Goal: Task Accomplishment & Management: Use online tool/utility

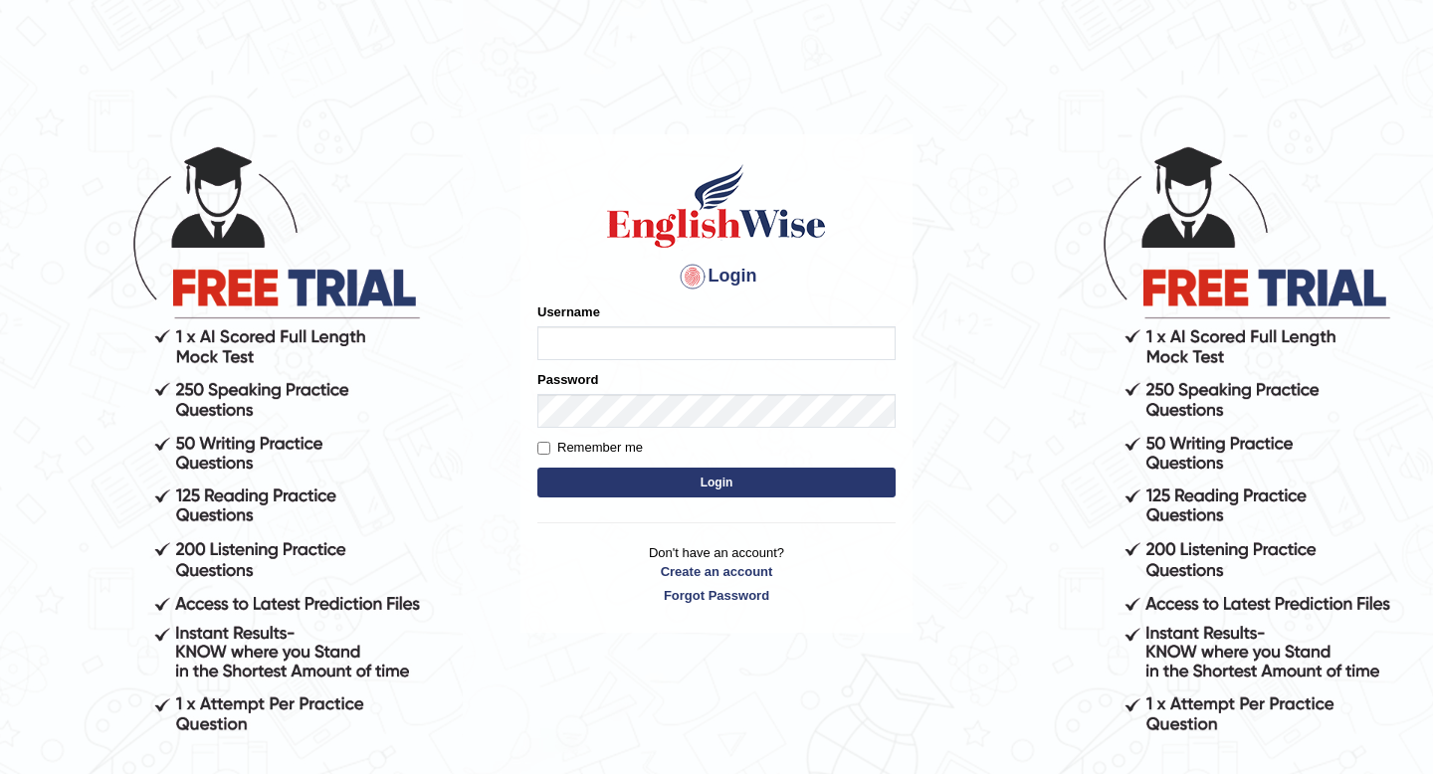
click at [637, 346] on input "Username" at bounding box center [716, 343] width 358 height 34
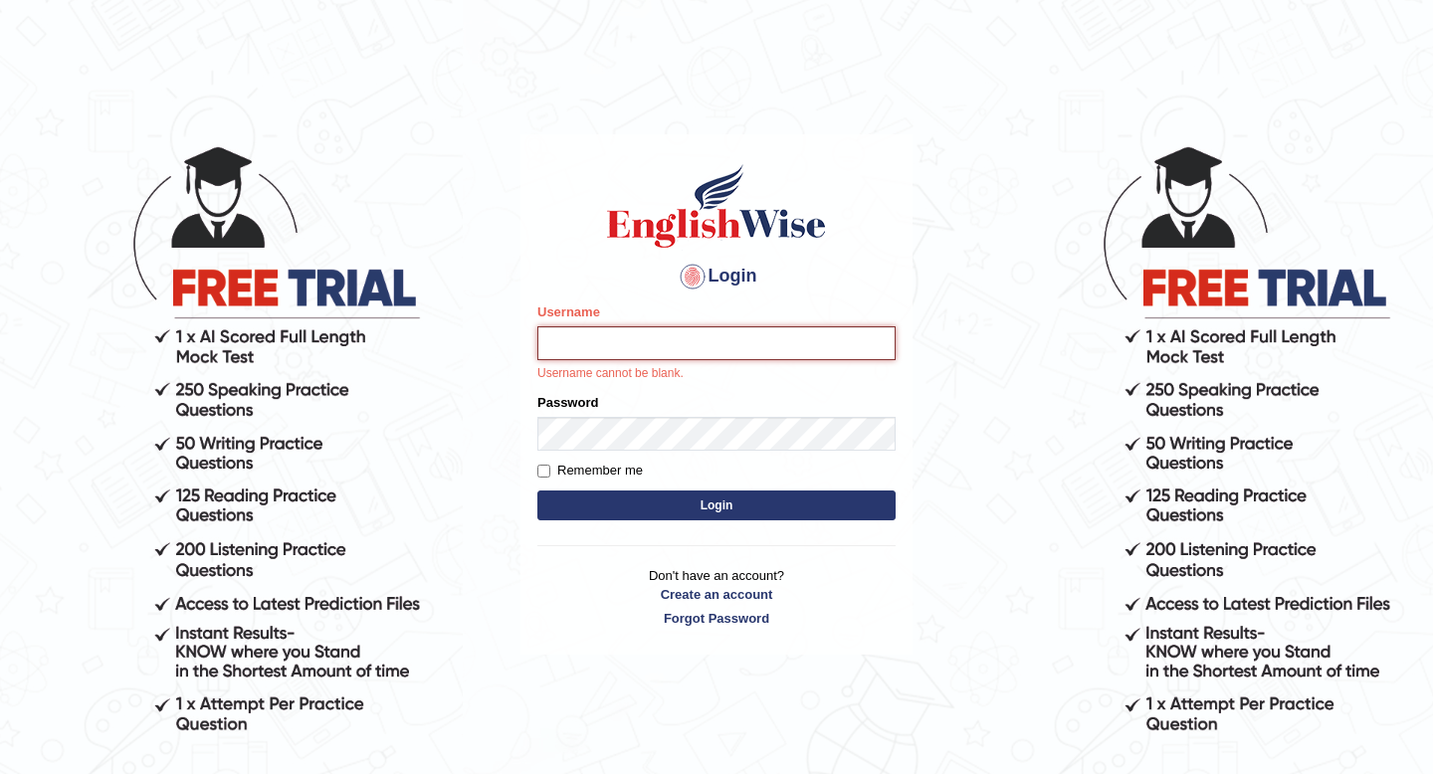
type input "0466609749"
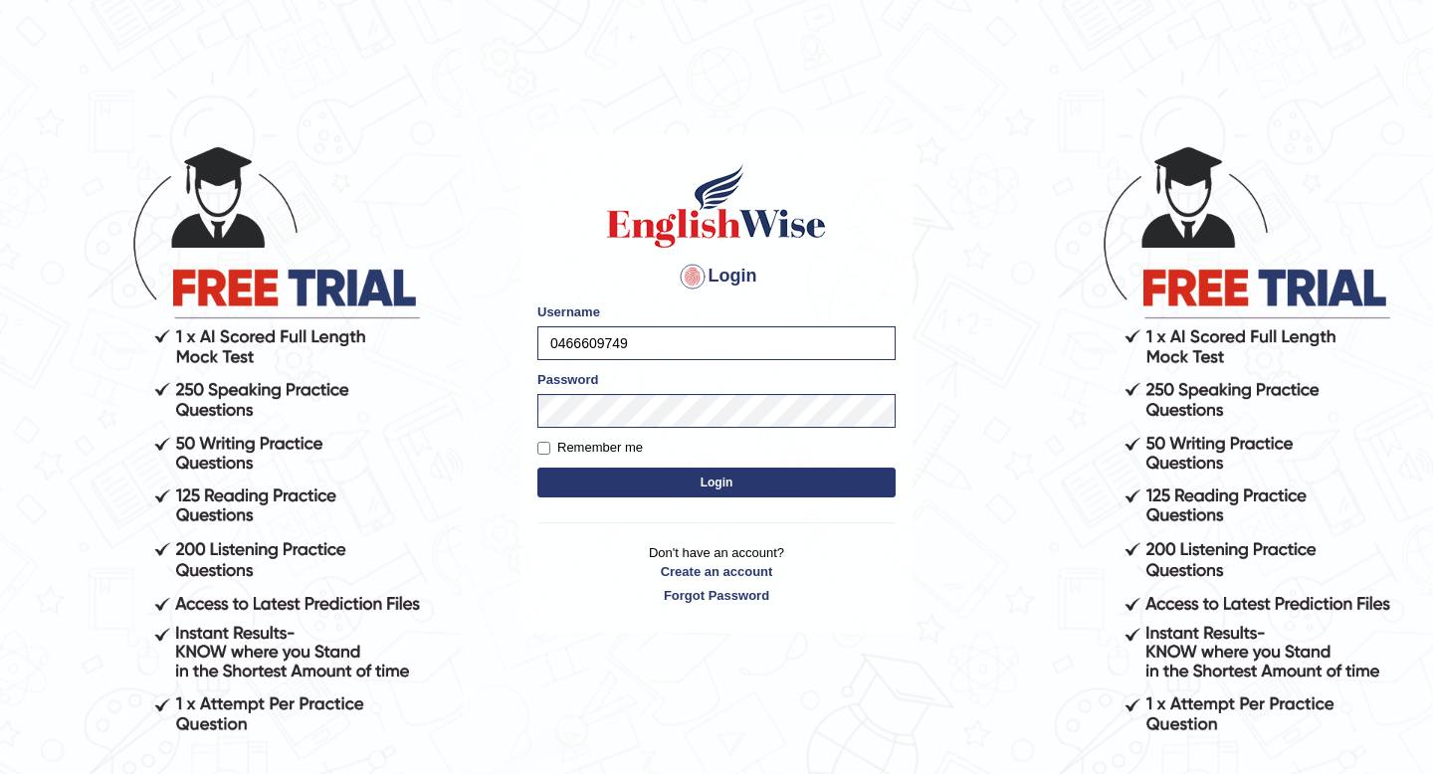
click at [656, 467] on form "Please fix the following errors: Username 0466609749 Password Remember me Login" at bounding box center [716, 402] width 358 height 200
click at [656, 478] on button "Login" at bounding box center [716, 483] width 358 height 30
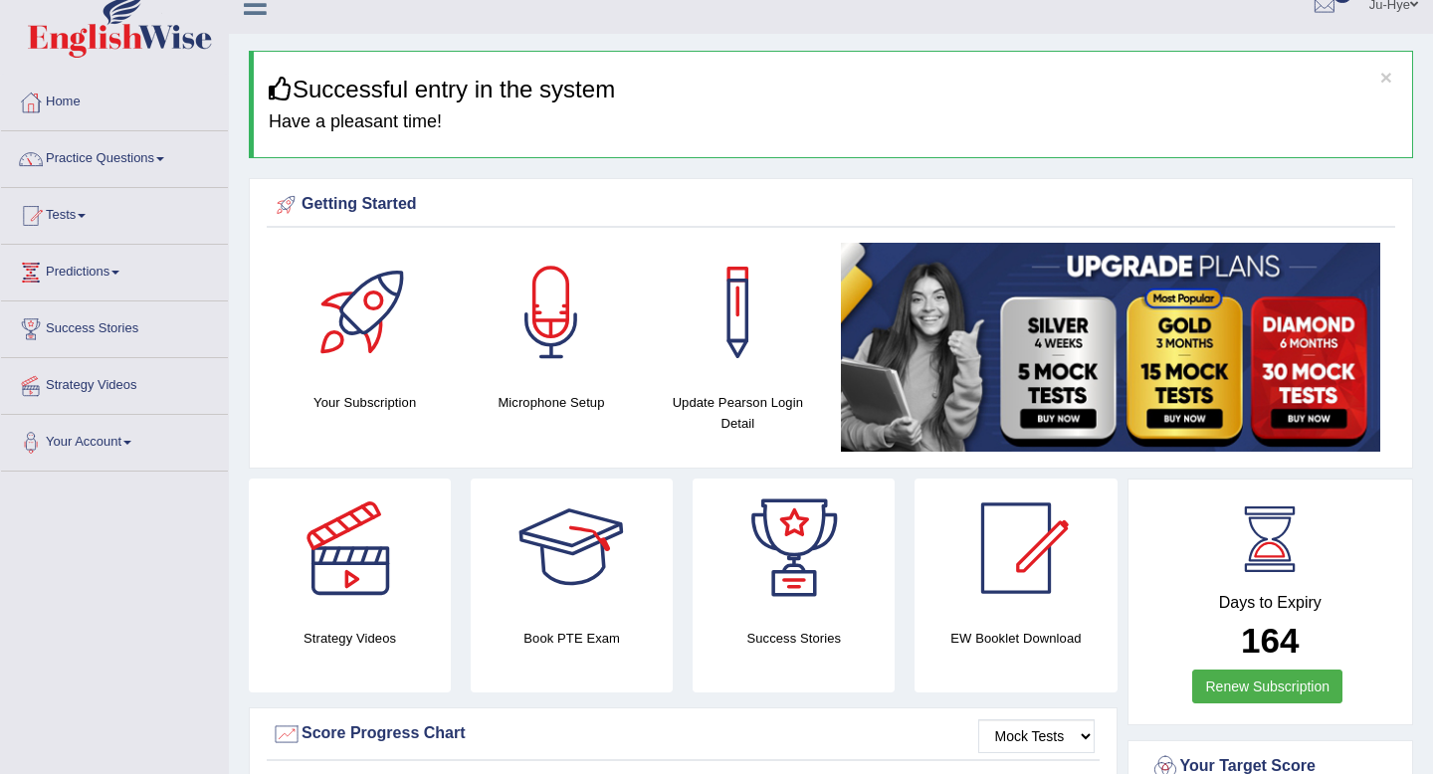
scroll to position [10, 0]
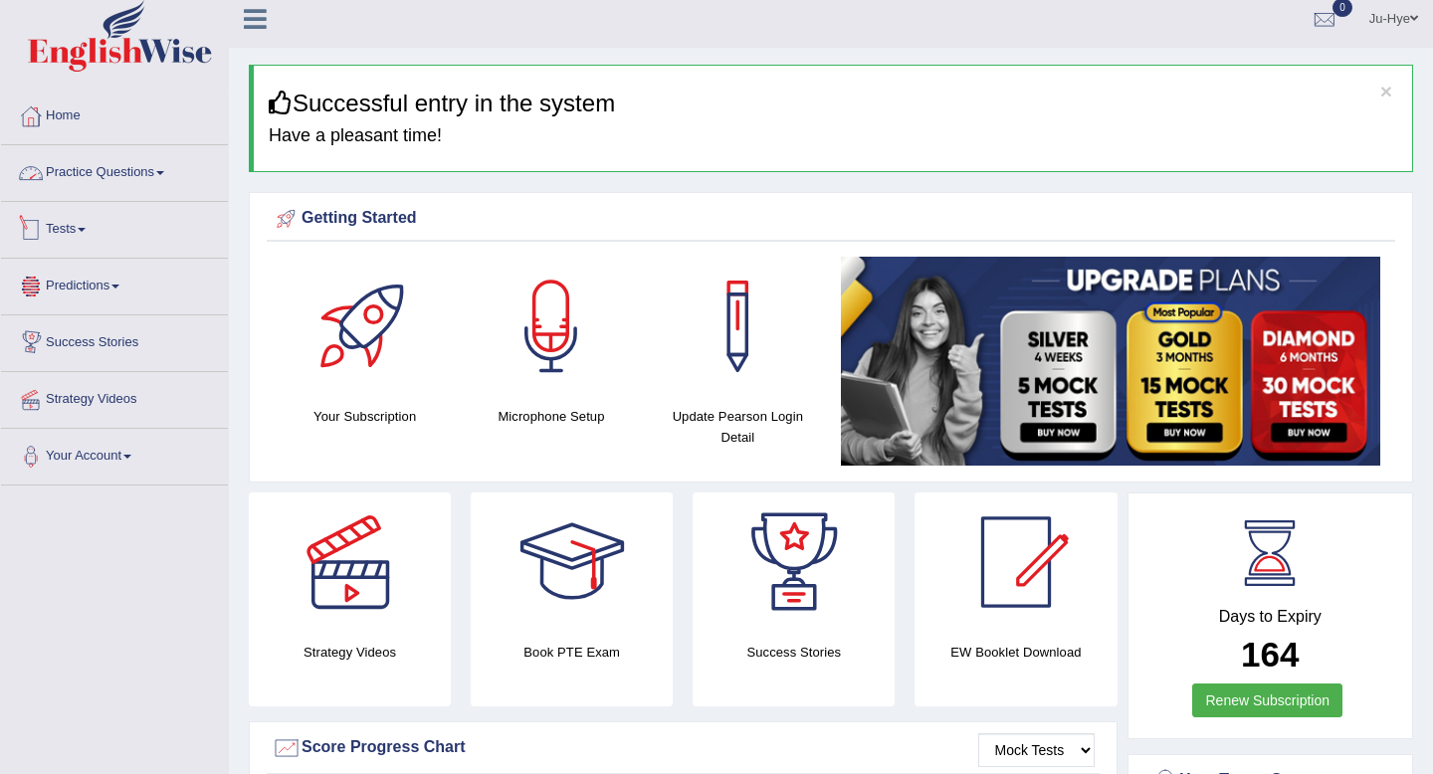
click at [93, 173] on link "Practice Questions" at bounding box center [114, 170] width 227 height 50
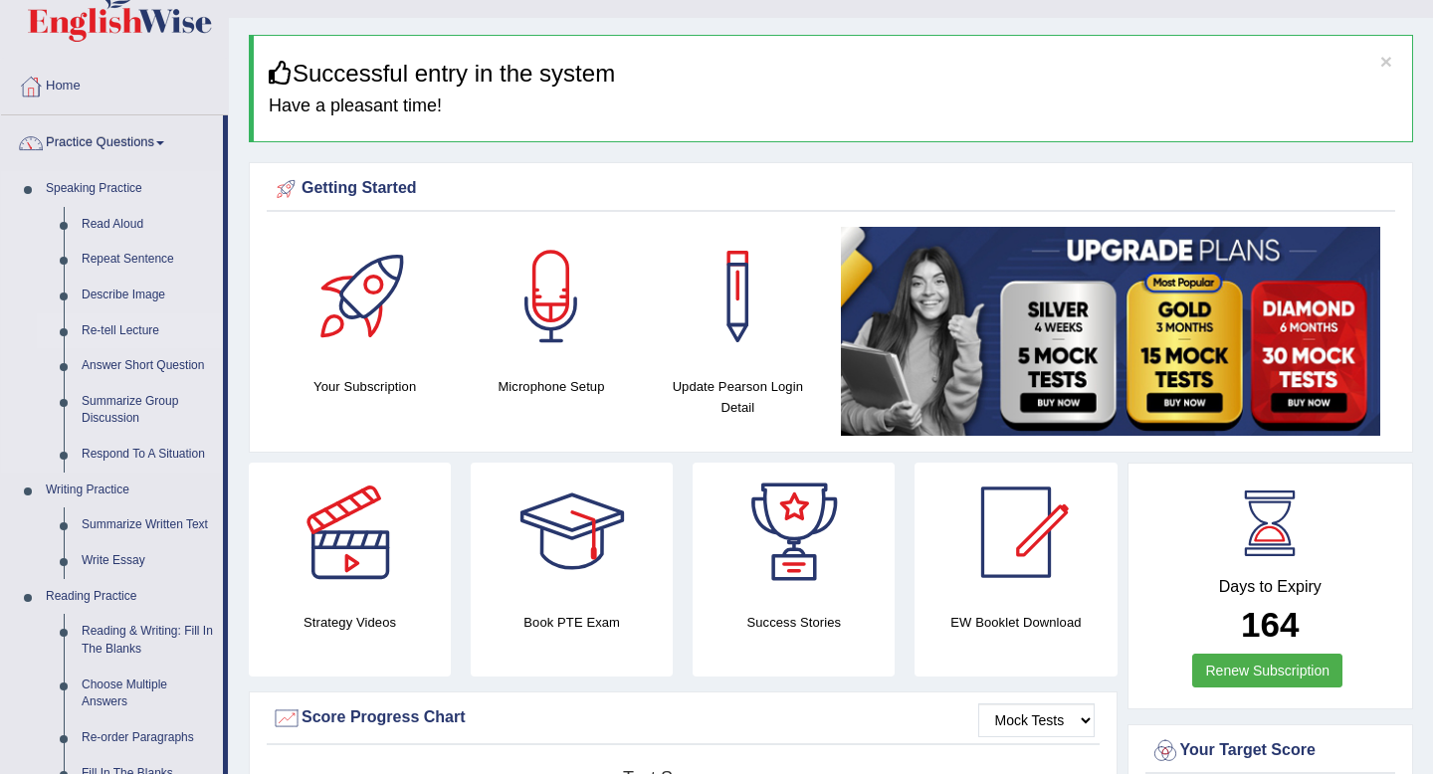
scroll to position [0, 0]
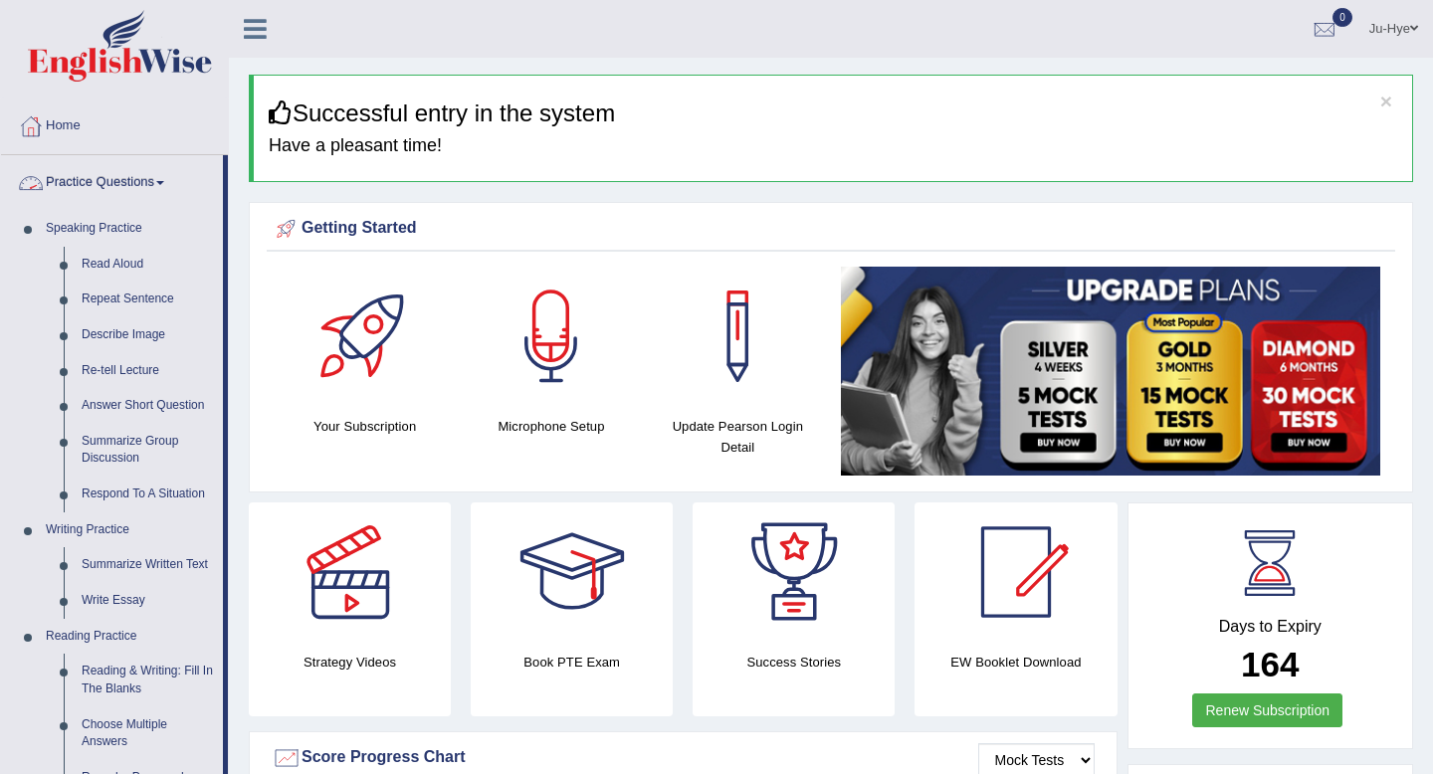
click at [256, 28] on icon at bounding box center [255, 29] width 23 height 26
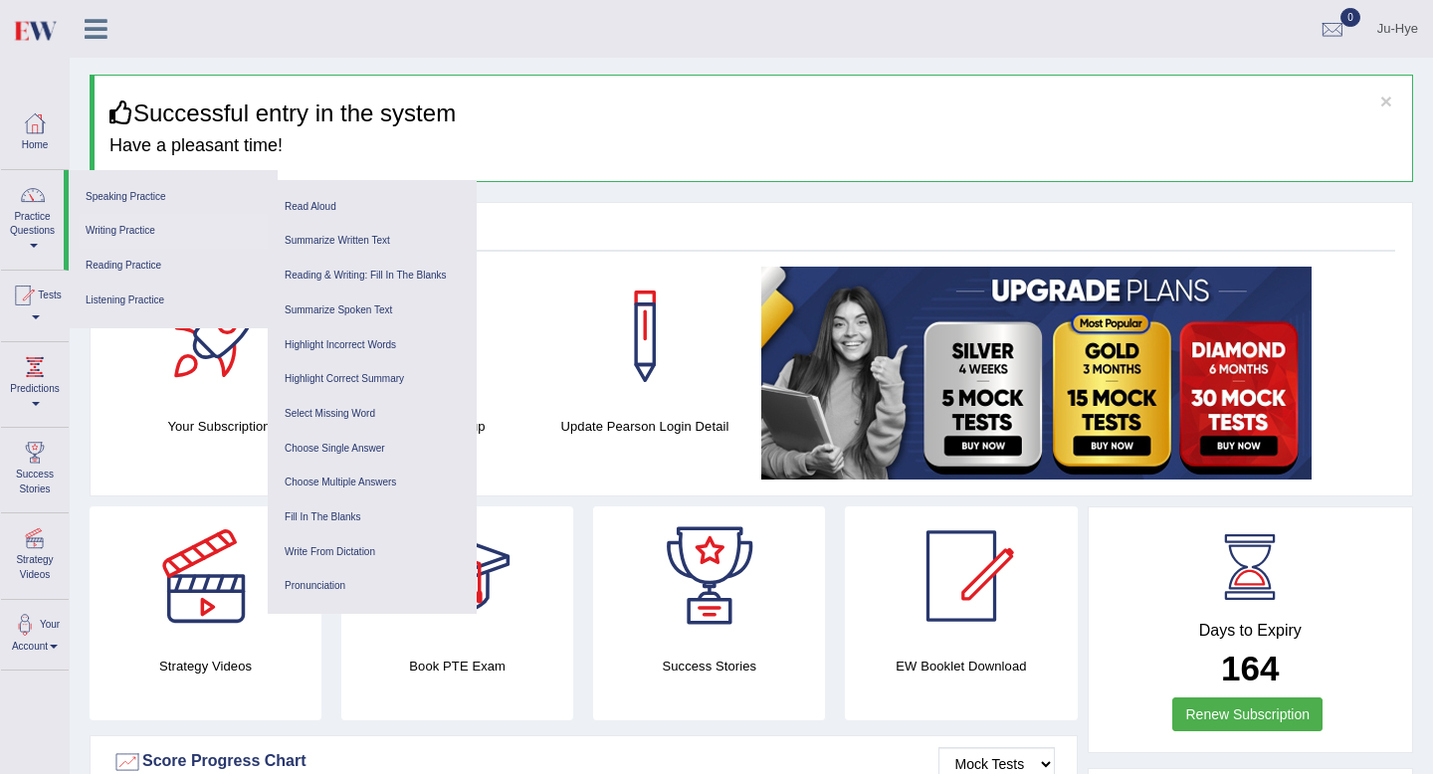
click at [158, 228] on link "Writing Practice" at bounding box center [173, 231] width 189 height 35
click at [30, 315] on link "Tests" at bounding box center [35, 303] width 68 height 65
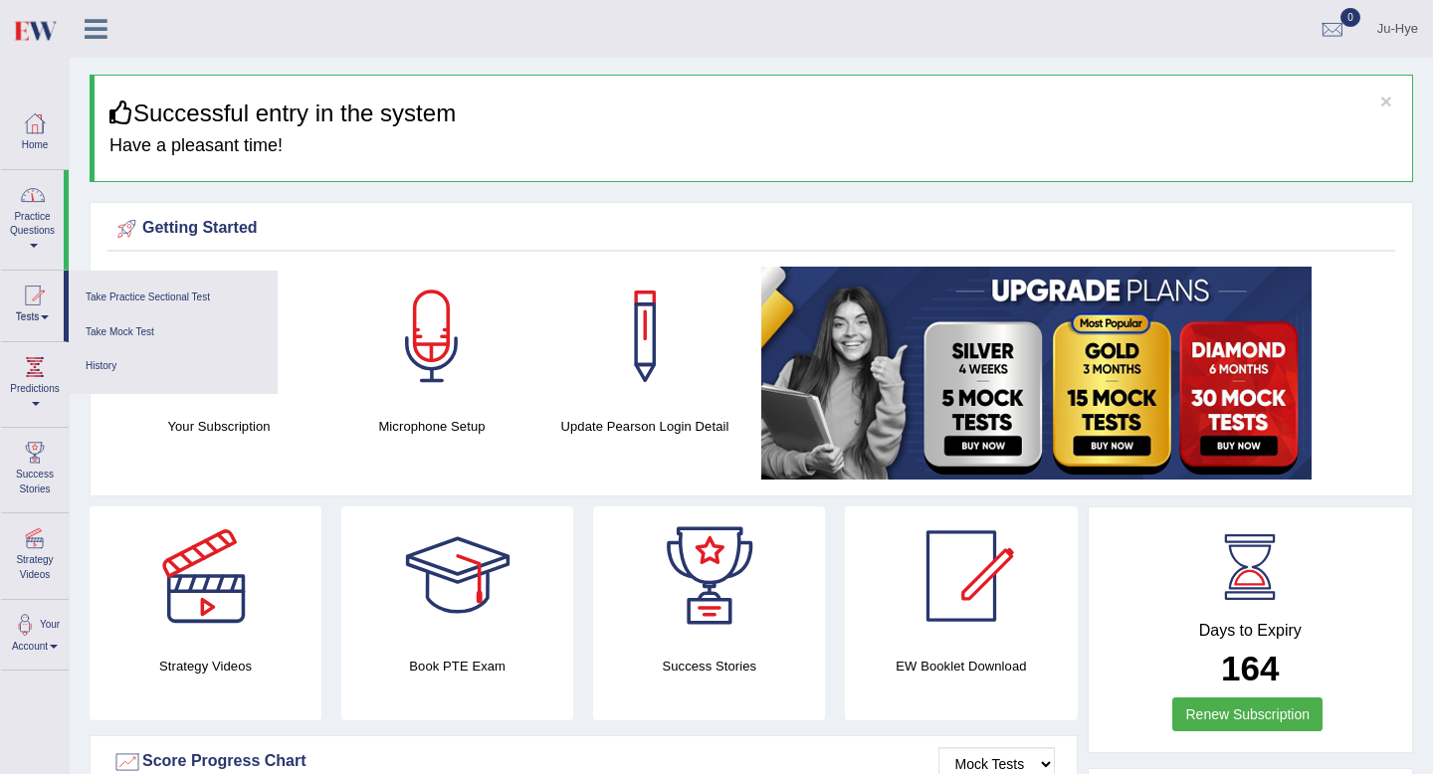
click at [32, 242] on link "Practice Questions" at bounding box center [32, 217] width 63 height 94
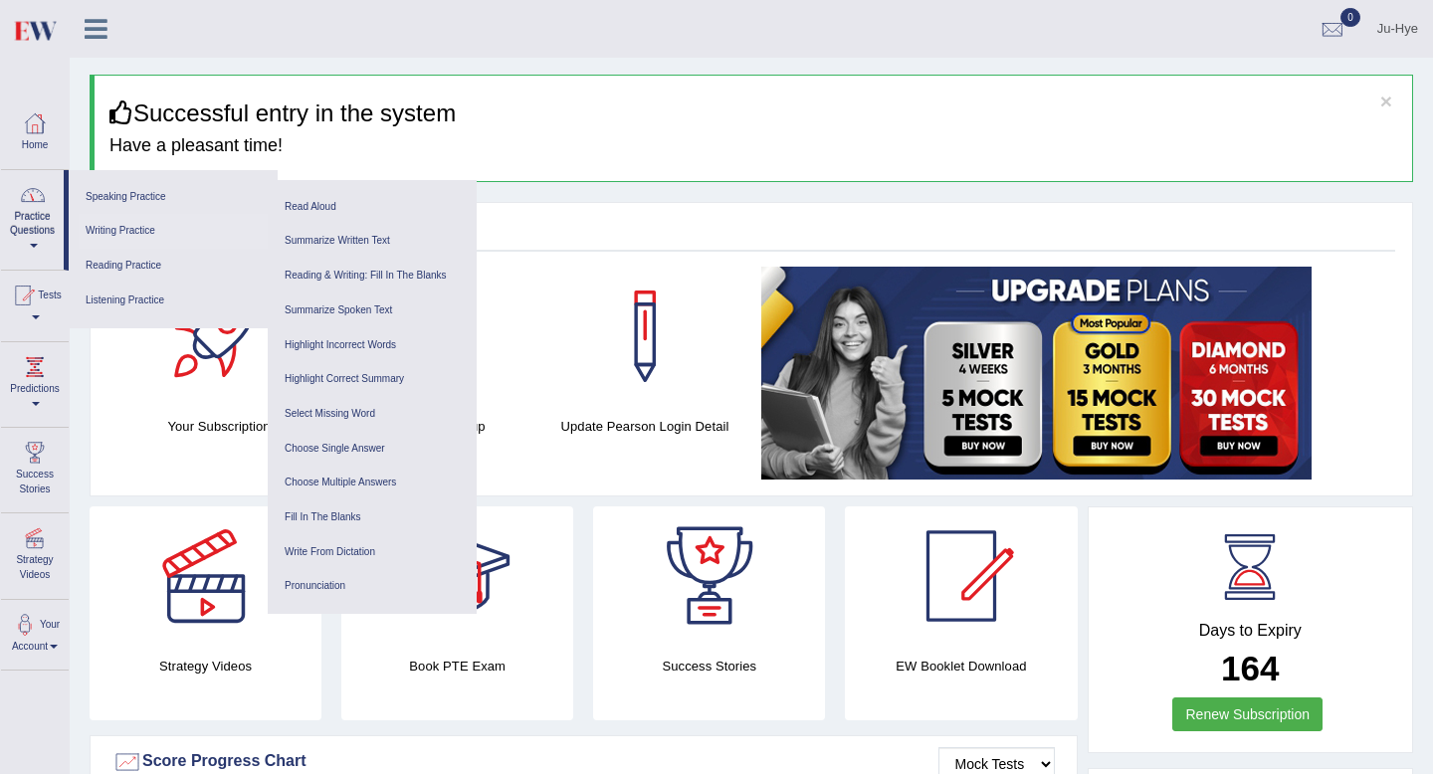
click at [151, 231] on link "Writing Practice" at bounding box center [173, 231] width 189 height 35
click at [144, 219] on link "Writing Practice" at bounding box center [173, 231] width 189 height 35
click at [151, 232] on link "Writing Practice" at bounding box center [173, 231] width 189 height 35
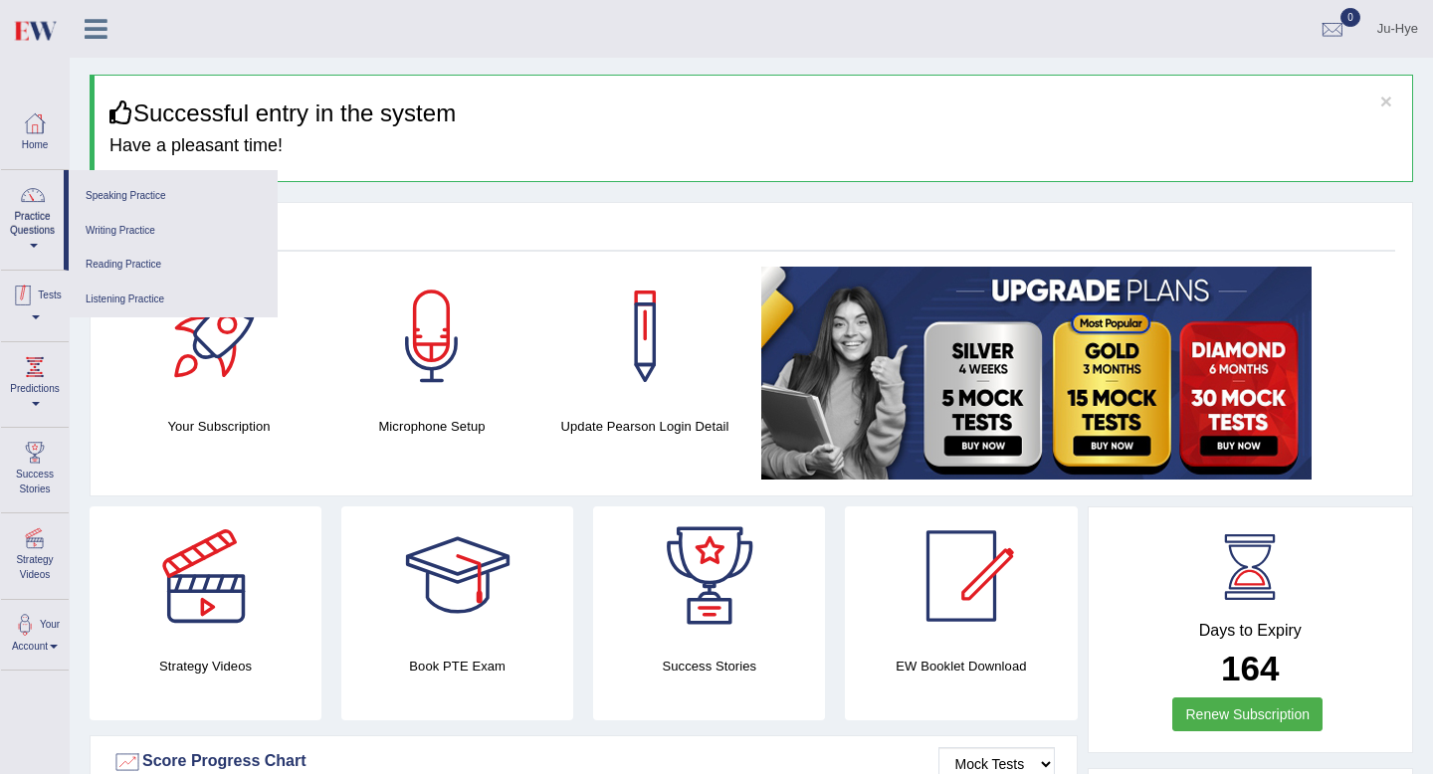
click at [38, 297] on div at bounding box center [23, 296] width 30 height 30
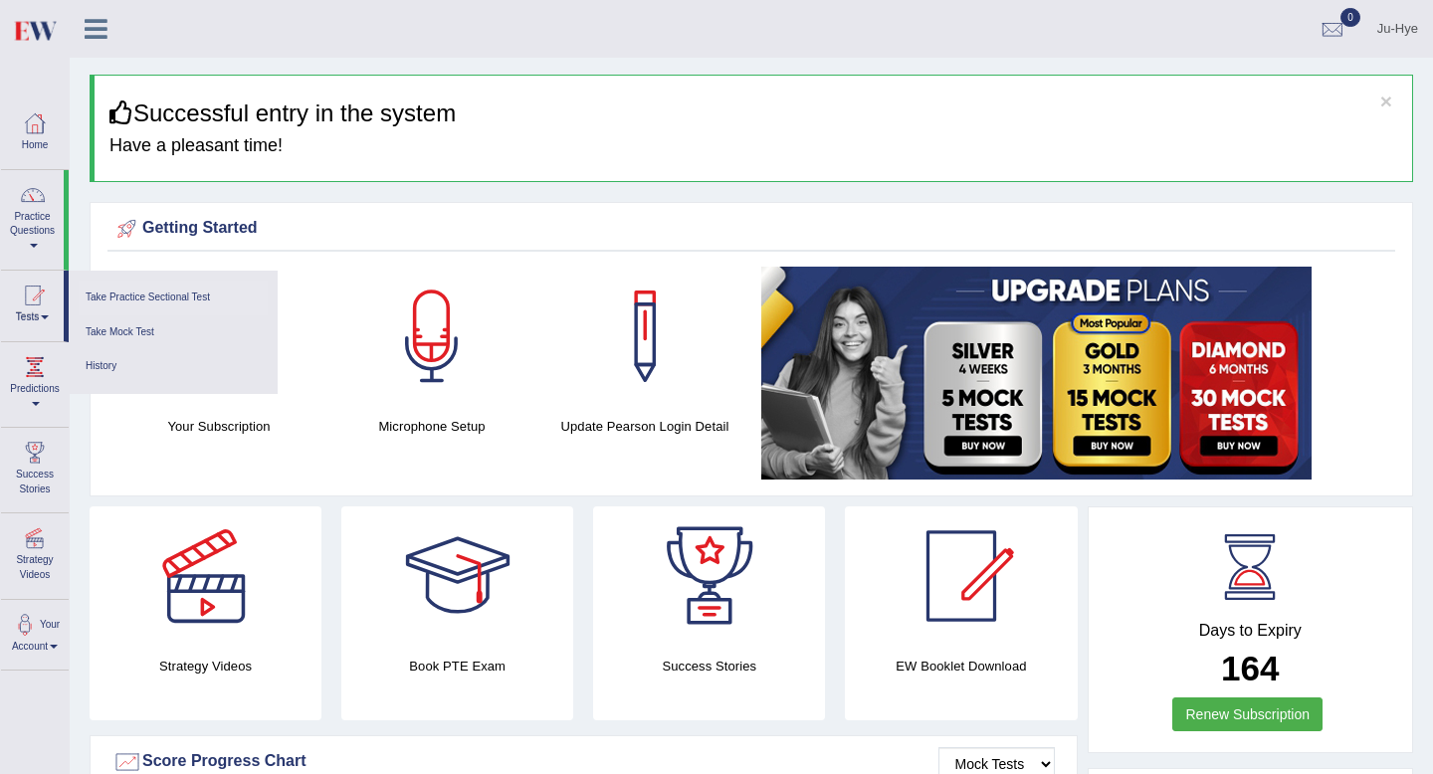
click at [138, 297] on link "Take Practice Sectional Test" at bounding box center [173, 298] width 189 height 35
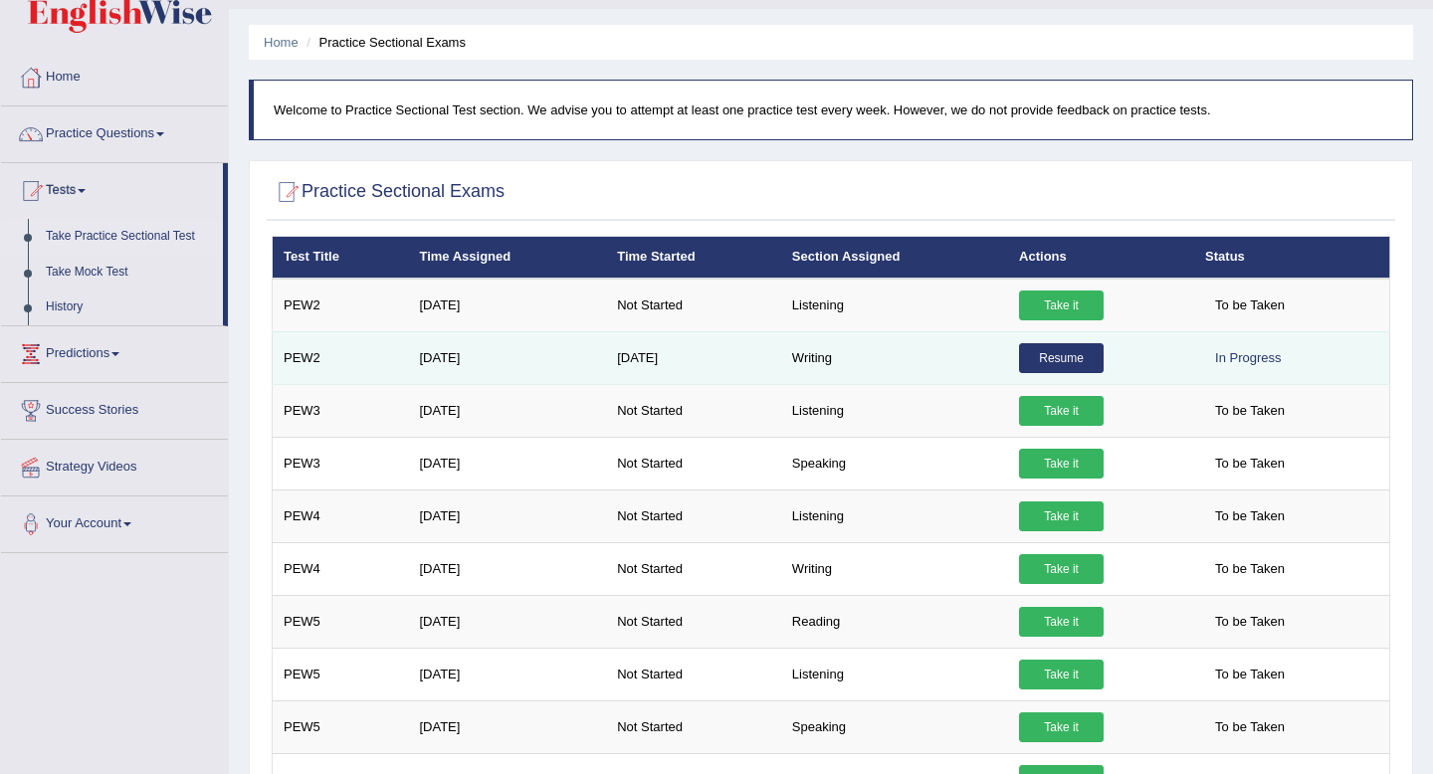
scroll to position [50, 0]
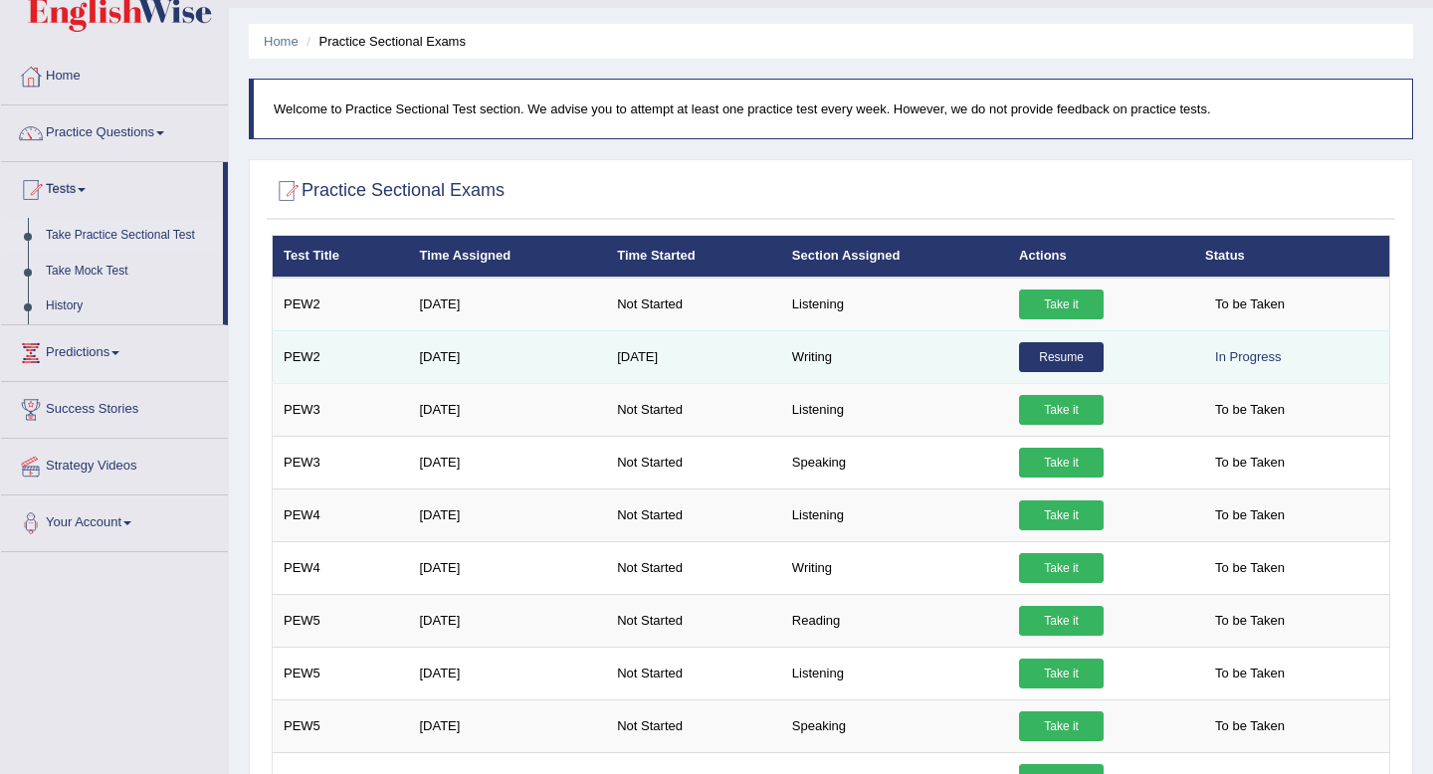
click at [1038, 360] on link "Resume" at bounding box center [1061, 357] width 85 height 30
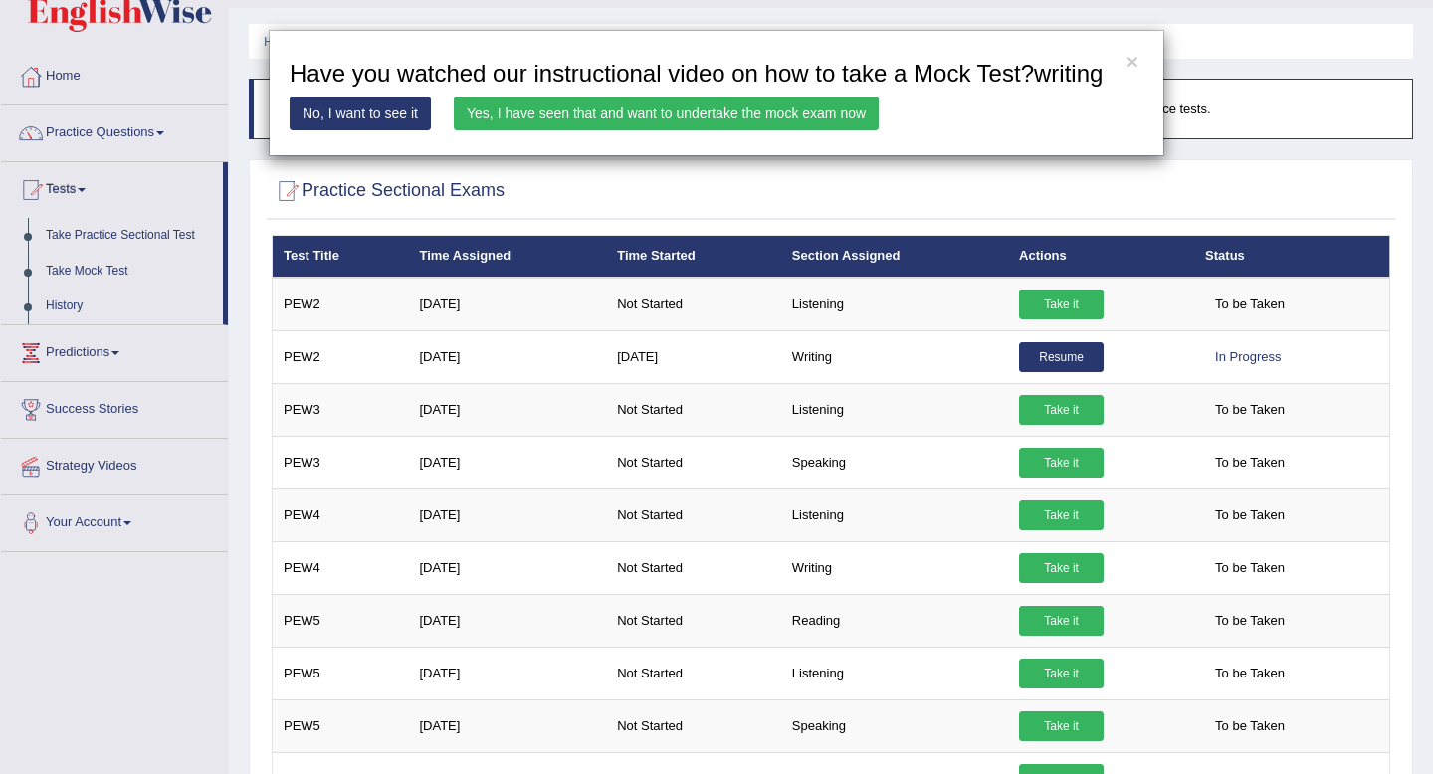
click at [572, 130] on link "Yes, I have seen that and want to undertake the mock exam now" at bounding box center [666, 113] width 425 height 34
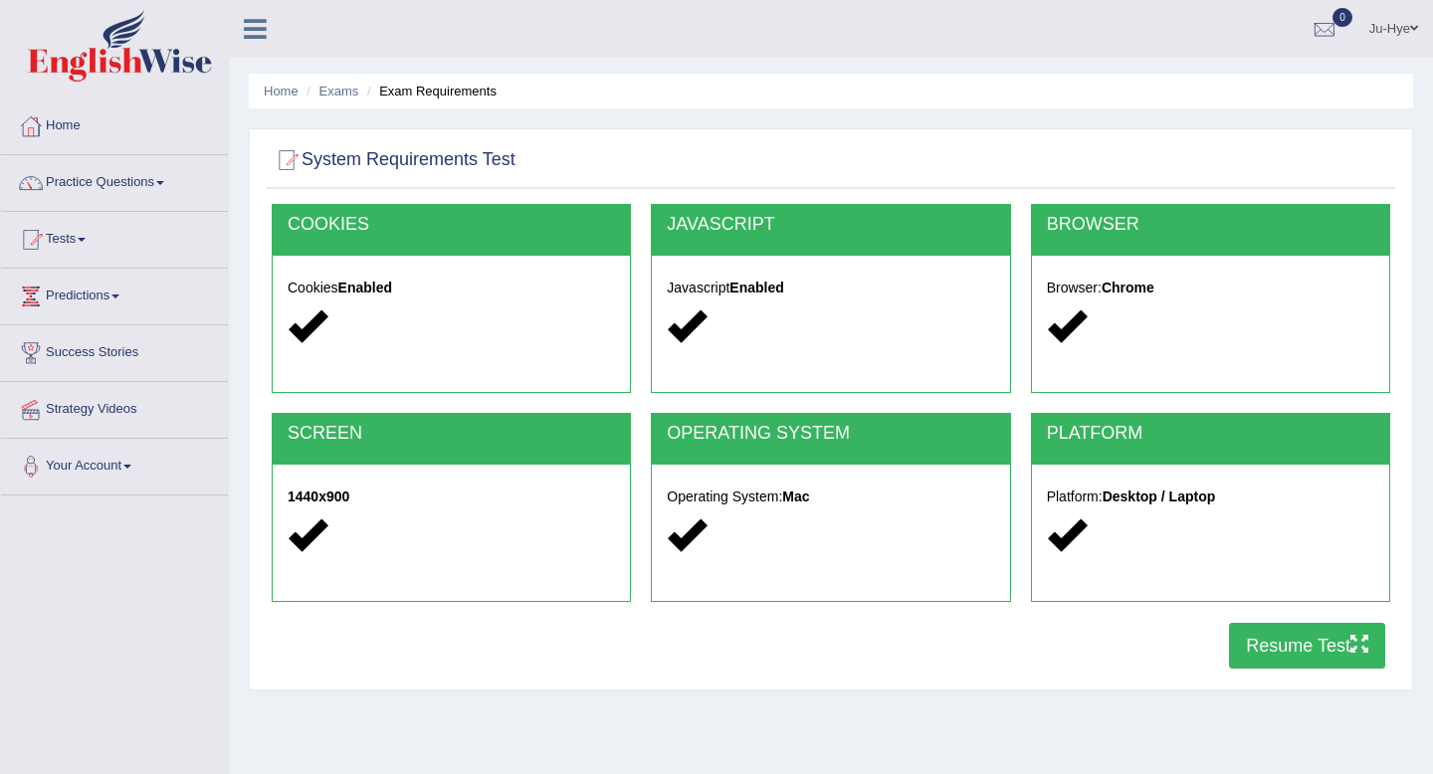
click at [1284, 652] on button "Resume Test" at bounding box center [1307, 646] width 156 height 46
